Goal: Information Seeking & Learning: Learn about a topic

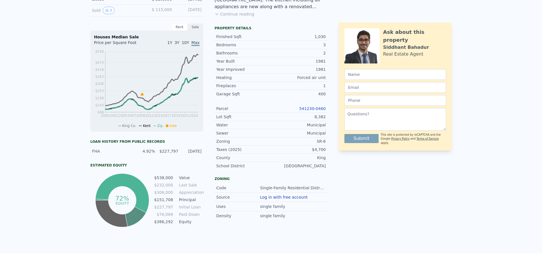
scroll to position [2, 0]
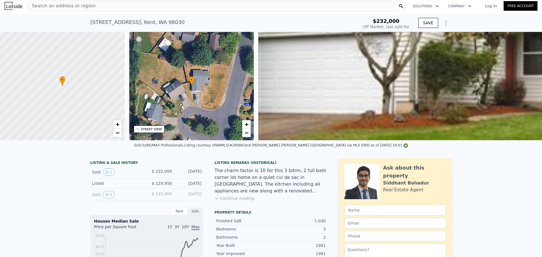
click at [106, 8] on div "Search an address or region" at bounding box center [217, 5] width 380 height 11
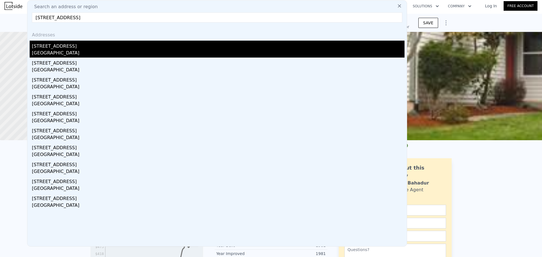
type input "[STREET_ADDRESS]"
click at [104, 48] on div "[STREET_ADDRESS]" at bounding box center [218, 45] width 373 height 9
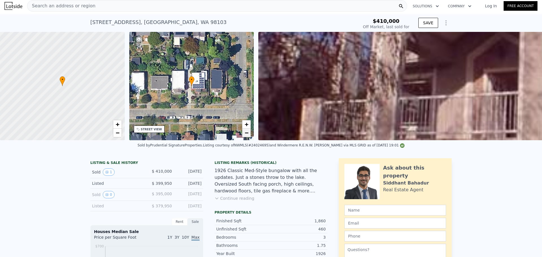
click at [247, 136] on span "−" at bounding box center [247, 132] width 4 height 7
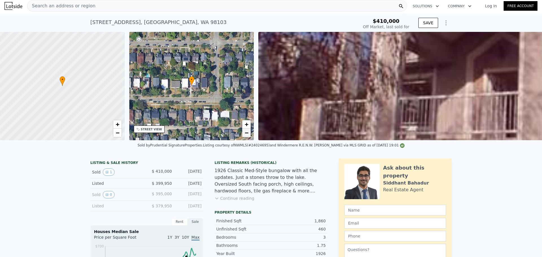
click at [247, 134] on span "−" at bounding box center [247, 132] width 4 height 7
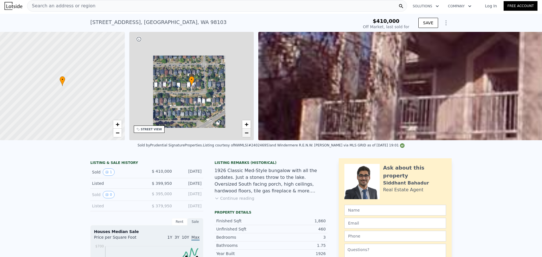
click at [247, 134] on span "−" at bounding box center [247, 132] width 4 height 7
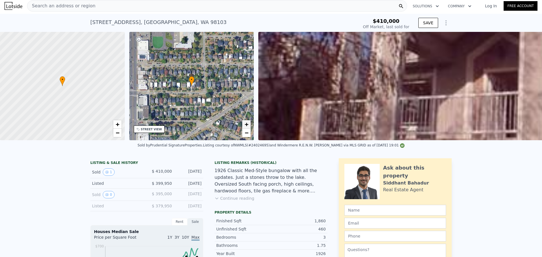
click at [245, 125] on span "+" at bounding box center [247, 124] width 4 height 7
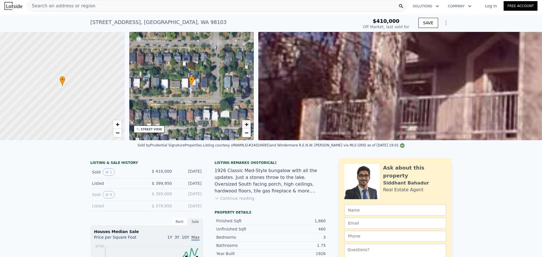
click at [245, 125] on span "+" at bounding box center [247, 124] width 4 height 7
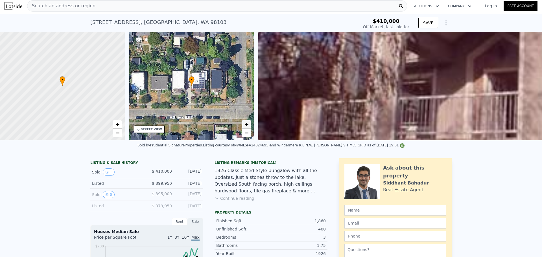
click at [245, 125] on span "+" at bounding box center [247, 124] width 4 height 7
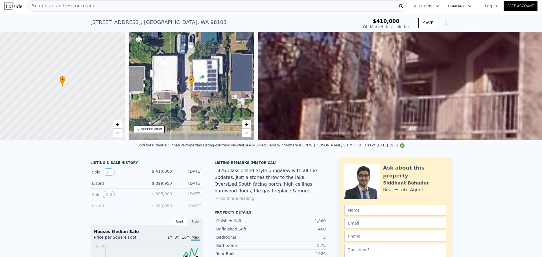
click at [245, 125] on span "+" at bounding box center [247, 124] width 4 height 7
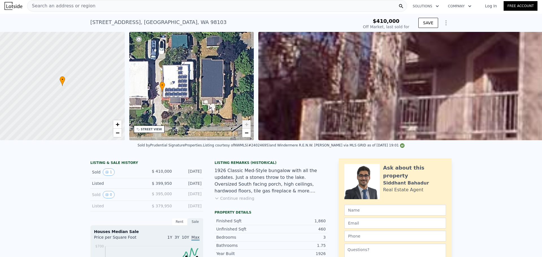
drag, startPoint x: 197, startPoint y: 77, endPoint x: 167, endPoint y: 83, distance: 29.9
click at [167, 83] on div "• + −" at bounding box center [191, 86] width 125 height 108
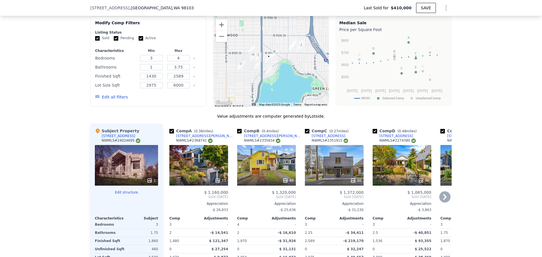
scroll to position [659, 0]
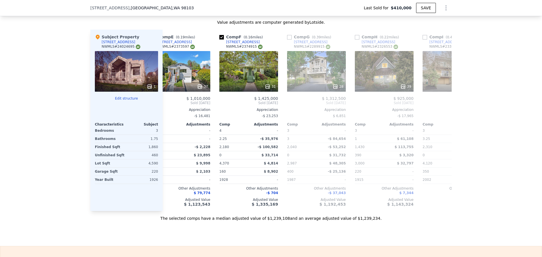
type input "$ 1,241,000"
type input "$ 703,644"
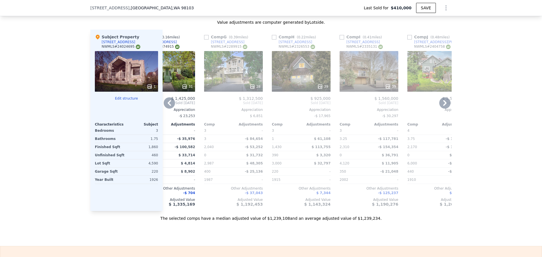
scroll to position [0, 345]
